Goal: Task Accomplishment & Management: Use online tool/utility

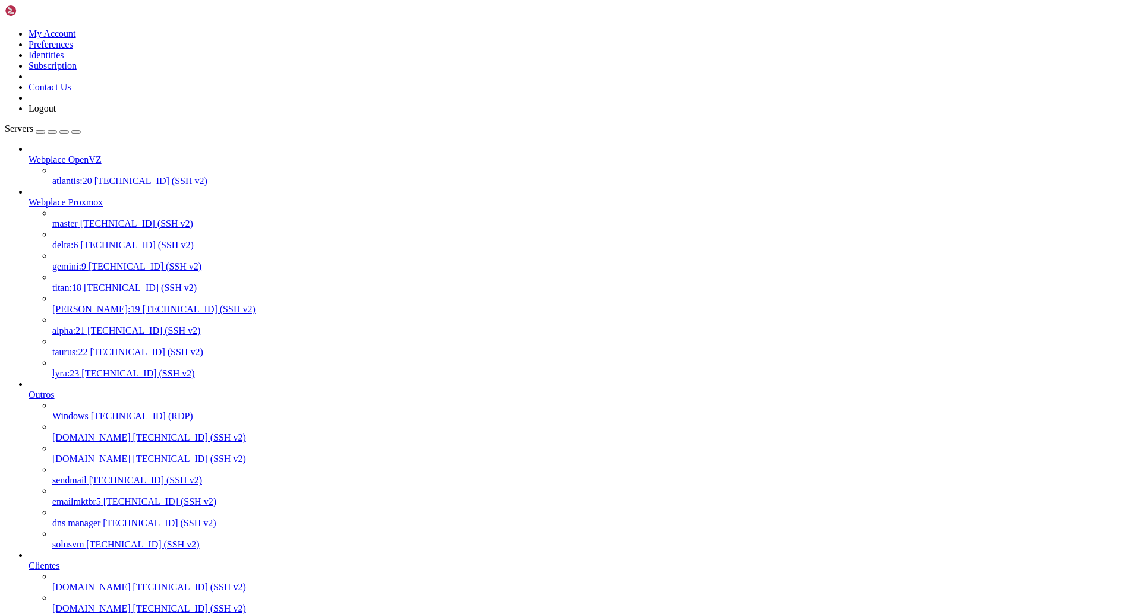
click at [143, 304] on span "[TECHNICAL_ID] (SSH v2)" at bounding box center [199, 309] width 113 height 10
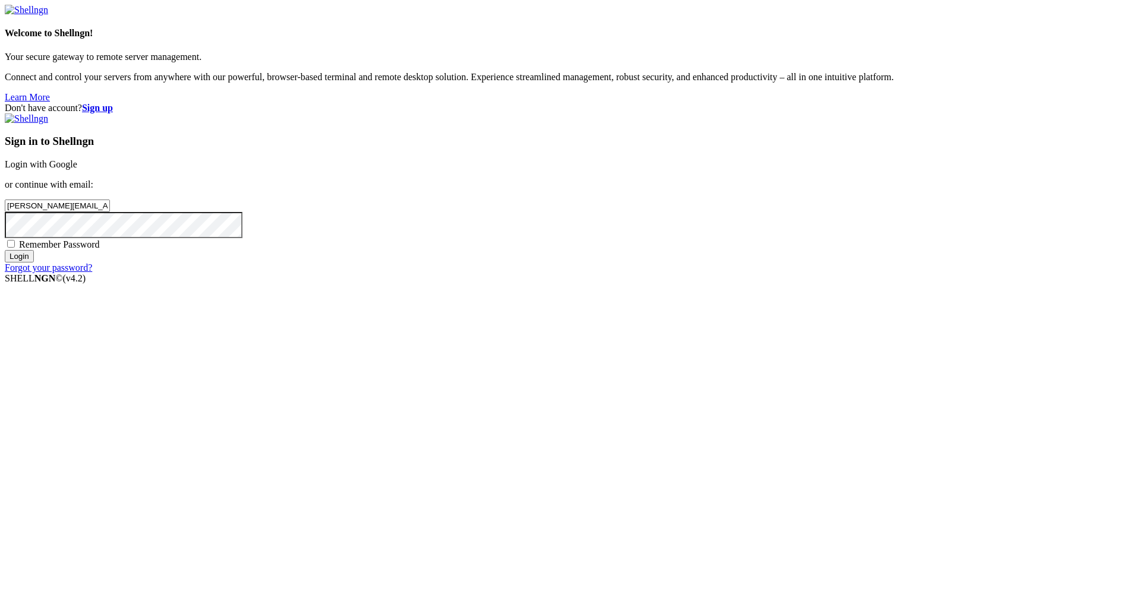
click at [34, 263] on input "Login" at bounding box center [19, 256] width 29 height 12
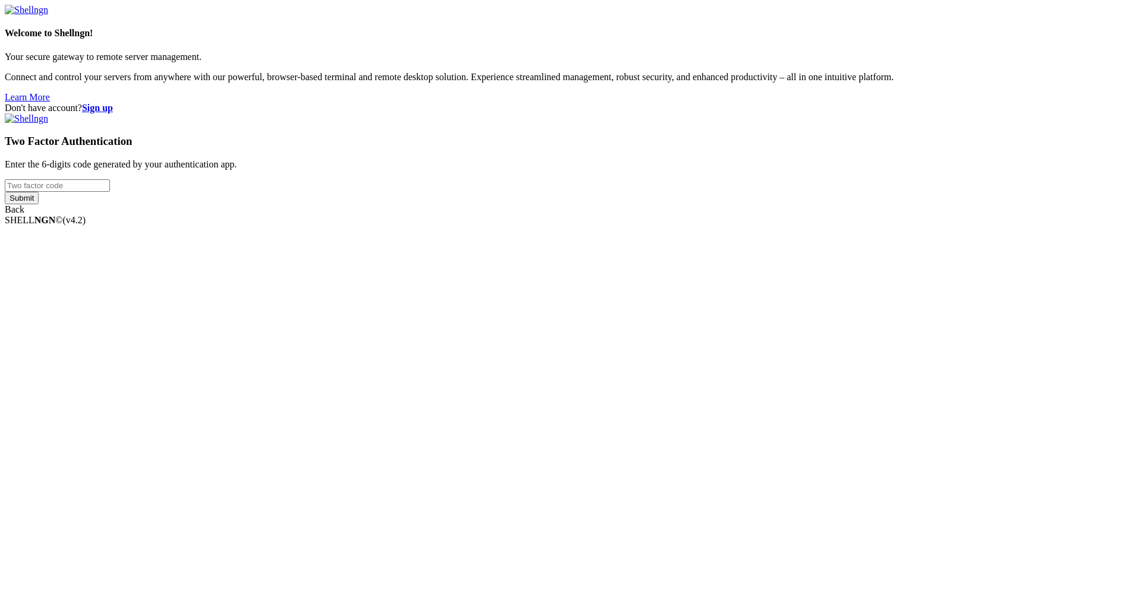
click at [110, 192] on input "number" at bounding box center [57, 185] width 105 height 12
click at [871, 215] on div "Don't have account? Sign up Two Factor Authentication Enter the 6-digits code g…" at bounding box center [570, 159] width 1131 height 112
click at [110, 192] on input "number" at bounding box center [57, 185] width 105 height 12
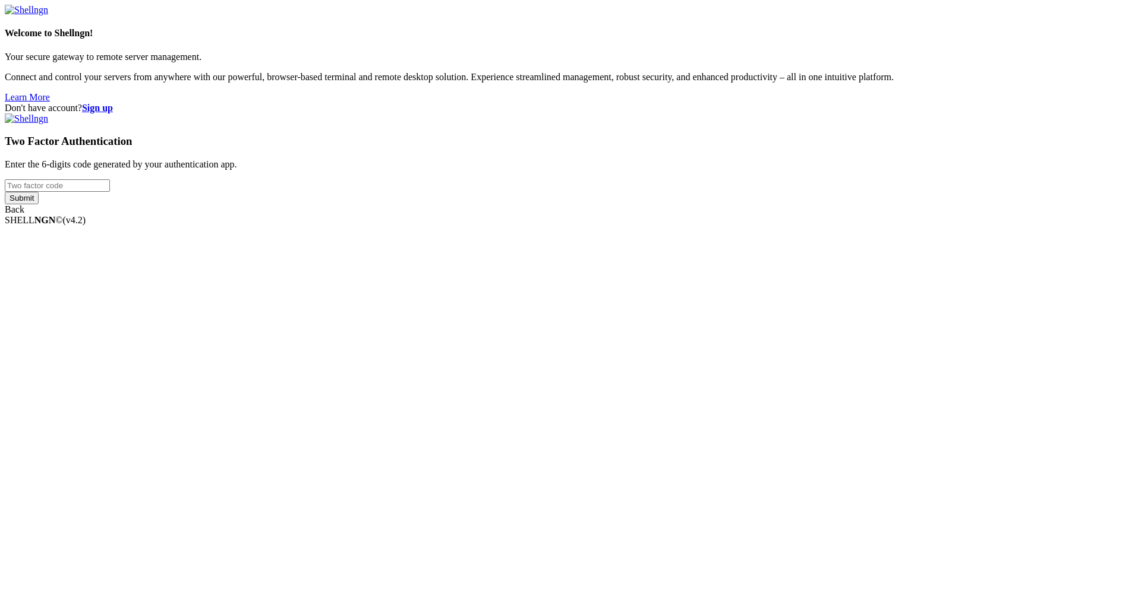
click at [110, 192] on input "number" at bounding box center [57, 185] width 105 height 12
paste input "938105"
type input "938105"
click at [39, 204] on input "Submit" at bounding box center [22, 198] width 34 height 12
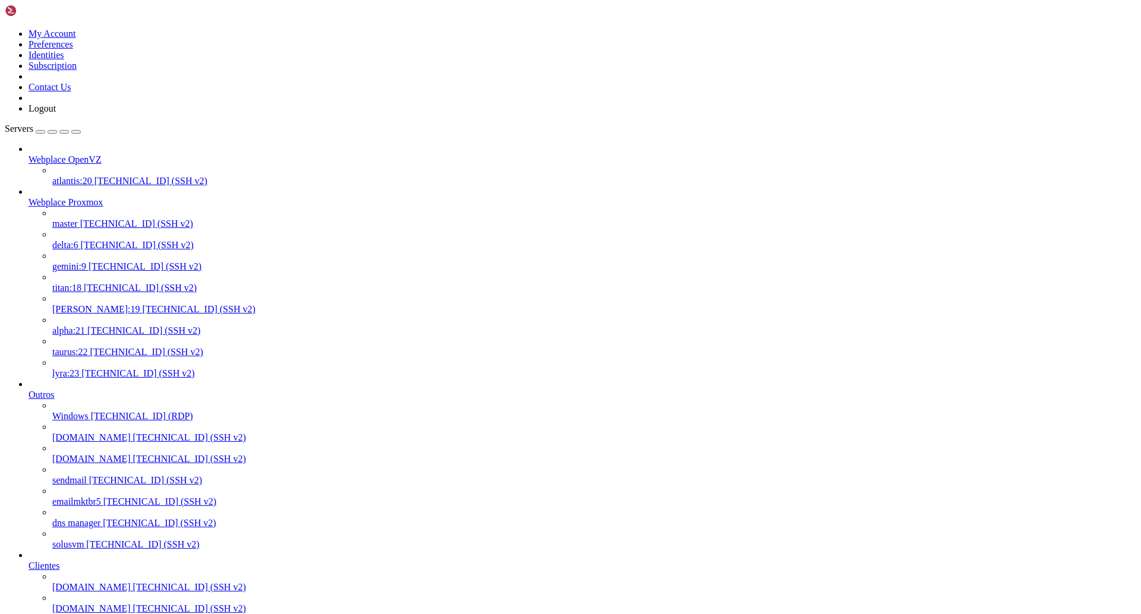
drag, startPoint x: 358, startPoint y: 1925, endPoint x: 217, endPoint y: 1924, distance: 140.8
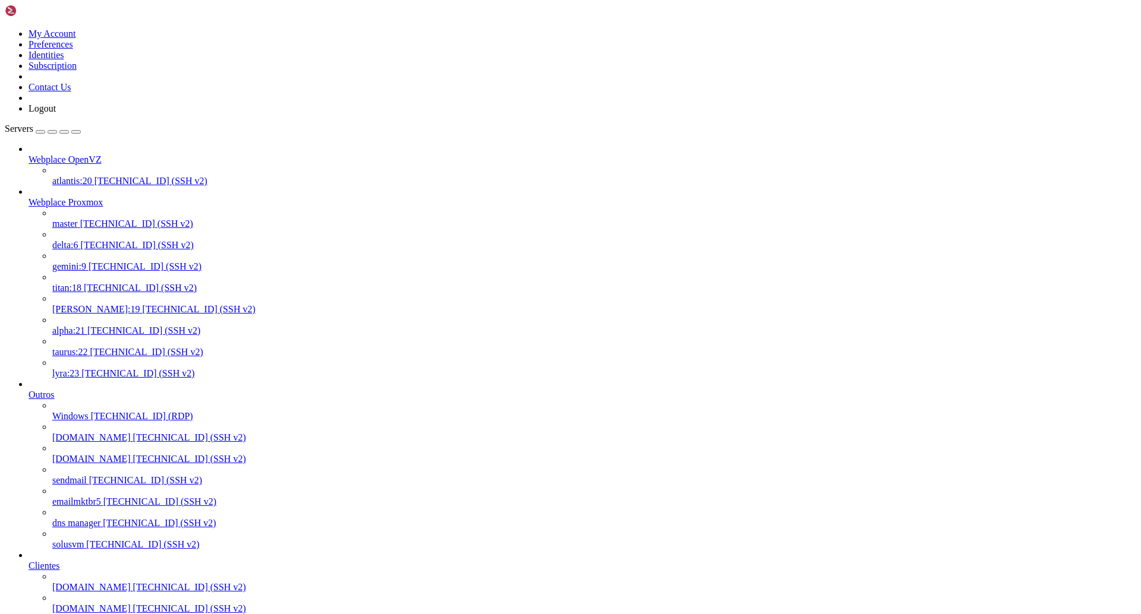
drag, startPoint x: 321, startPoint y: 1923, endPoint x: 214, endPoint y: 1919, distance: 107.0
copy x-row "[EMAIL_ADDRESS][DOMAIN_NAME]"
drag, startPoint x: 570, startPoint y: 2006, endPoint x: 459, endPoint y: 2016, distance: 111.6
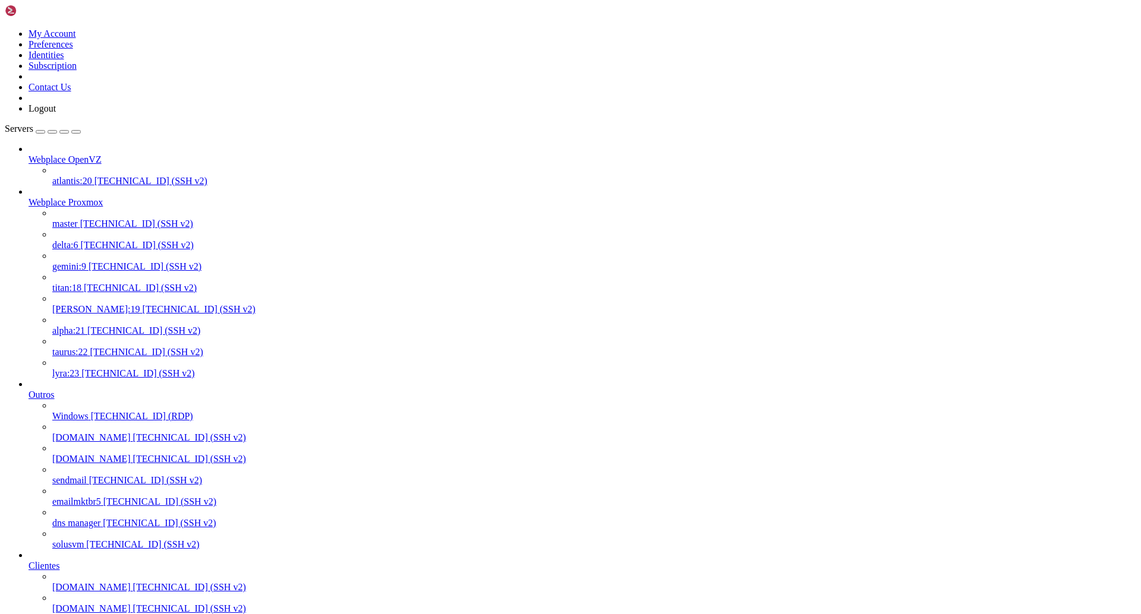
drag, startPoint x: 406, startPoint y: 2006, endPoint x: 216, endPoint y: 2011, distance: 189.6
drag, startPoint x: 216, startPoint y: 2011, endPoint x: 242, endPoint y: 2013, distance: 26.2
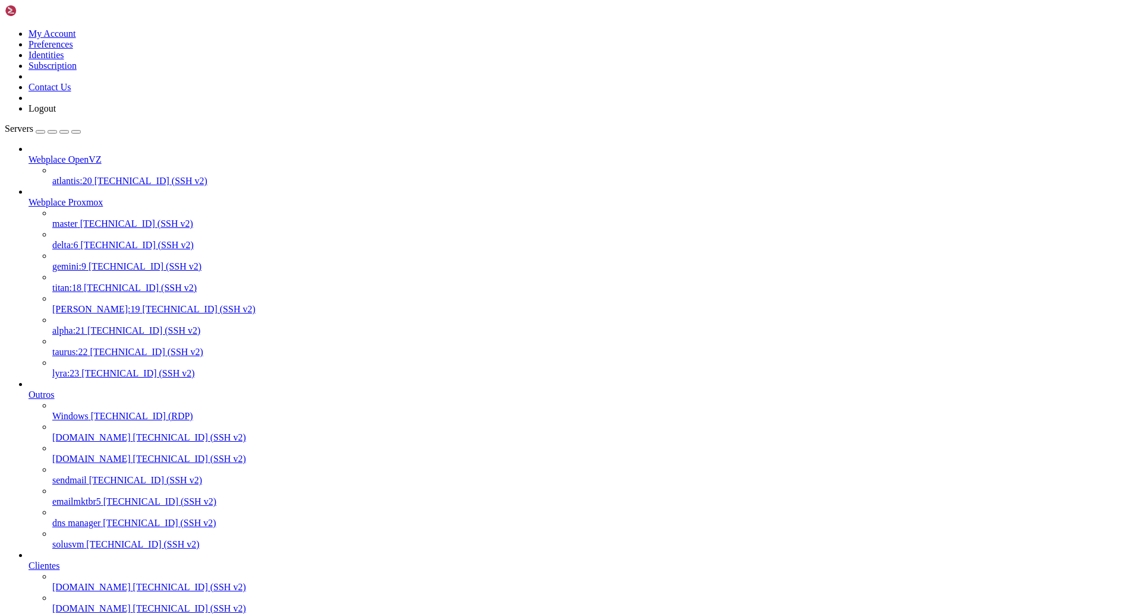
drag, startPoint x: 349, startPoint y: 1983, endPoint x: 216, endPoint y: 1985, distance: 133.1
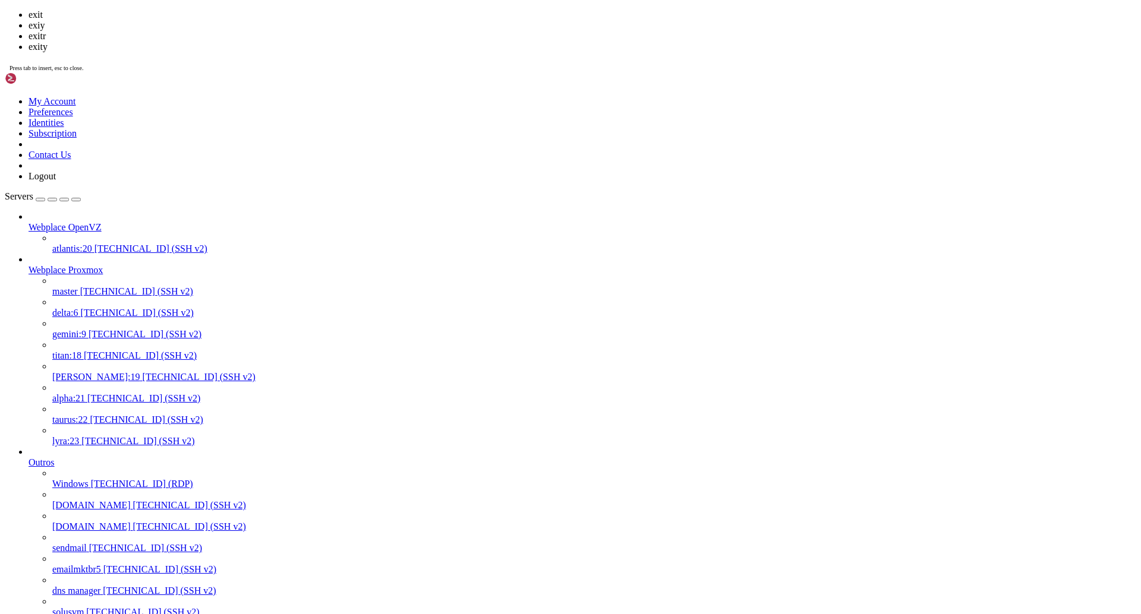
scroll to position [13946, 0]
